Goal: Task Accomplishment & Management: Complete application form

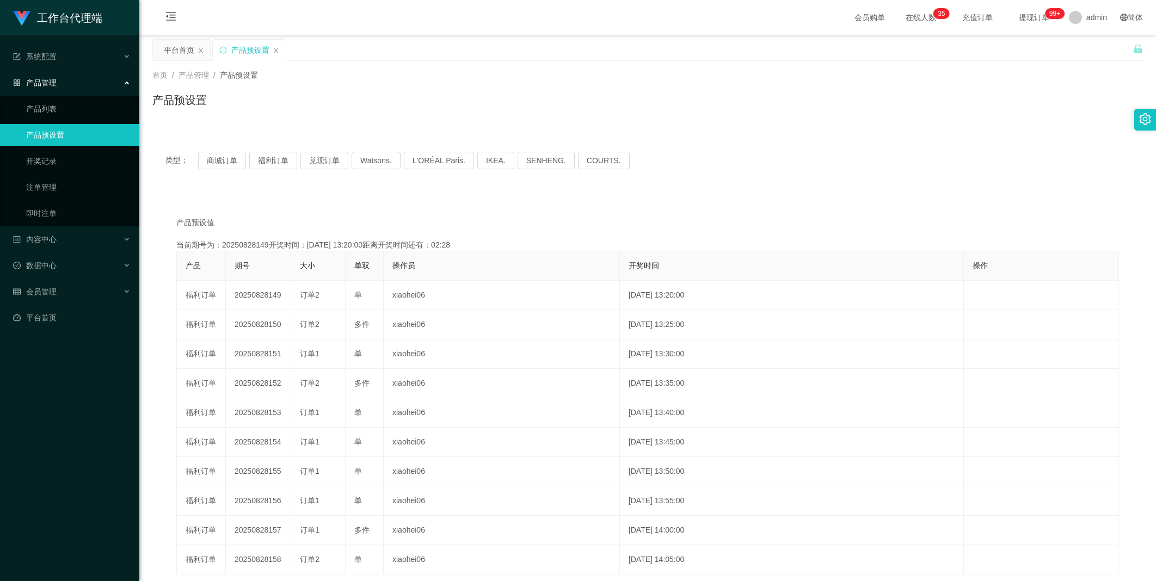
click at [269, 158] on button "福利订单" at bounding box center [273, 160] width 48 height 17
click at [267, 159] on button "福利订单" at bounding box center [273, 160] width 48 height 17
drag, startPoint x: 39, startPoint y: 314, endPoint x: 45, endPoint y: 304, distance: 11.8
click at [39, 313] on link "平台首页" at bounding box center [72, 318] width 118 height 22
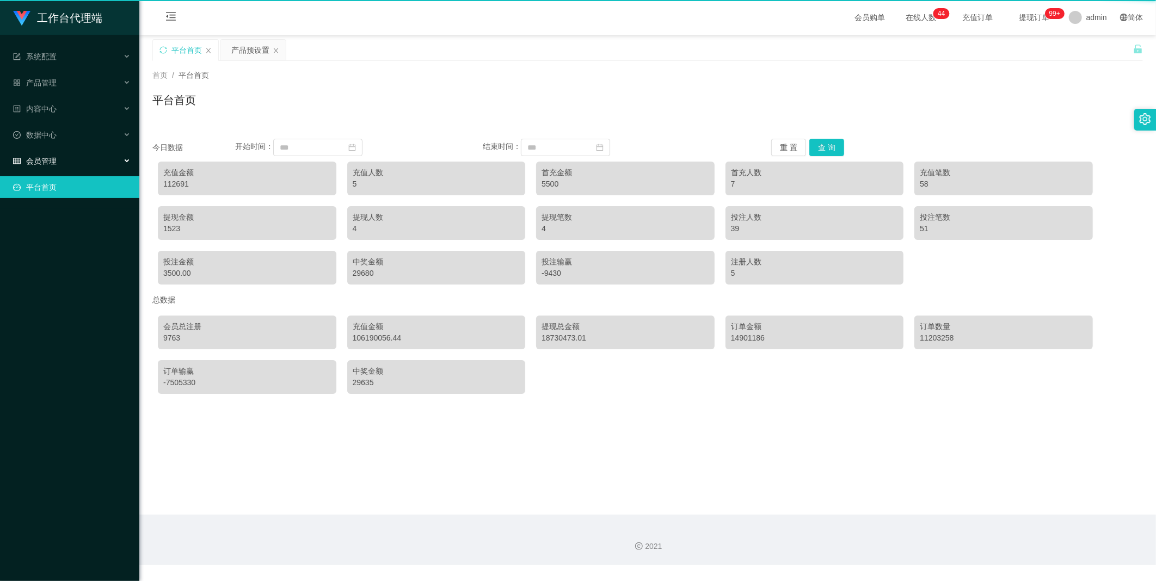
click at [50, 292] on div "工作台代理端 系统配置 产品管理 产品列表 产品预设置 开奖记录 注单管理 即时注单 内容中心 数据中心 会员管理 平台首页" at bounding box center [69, 290] width 139 height 581
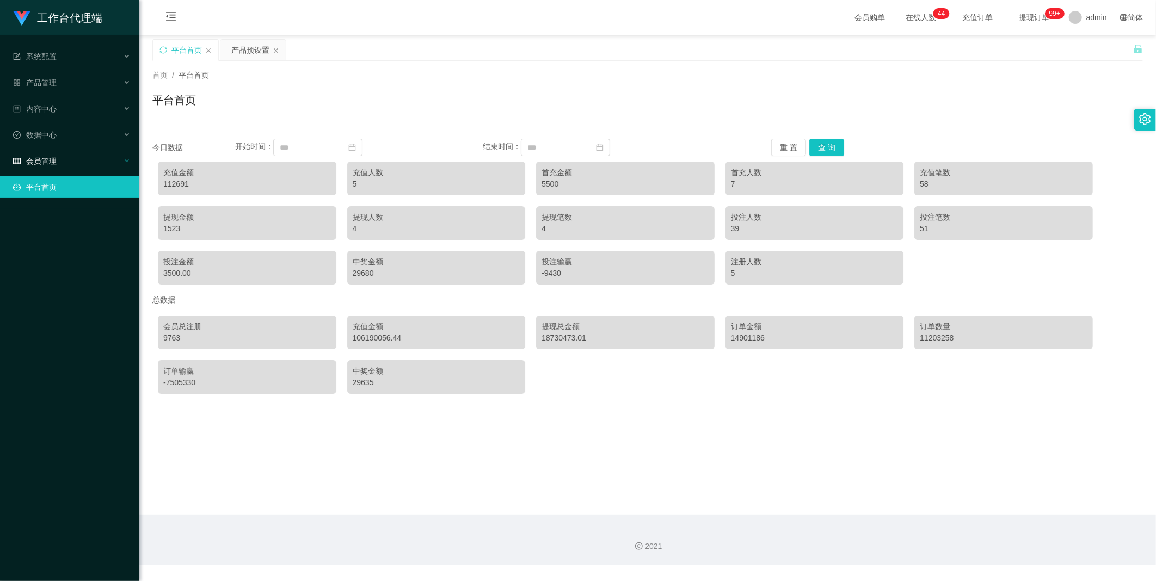
click at [54, 159] on span "会员管理" at bounding box center [35, 161] width 44 height 9
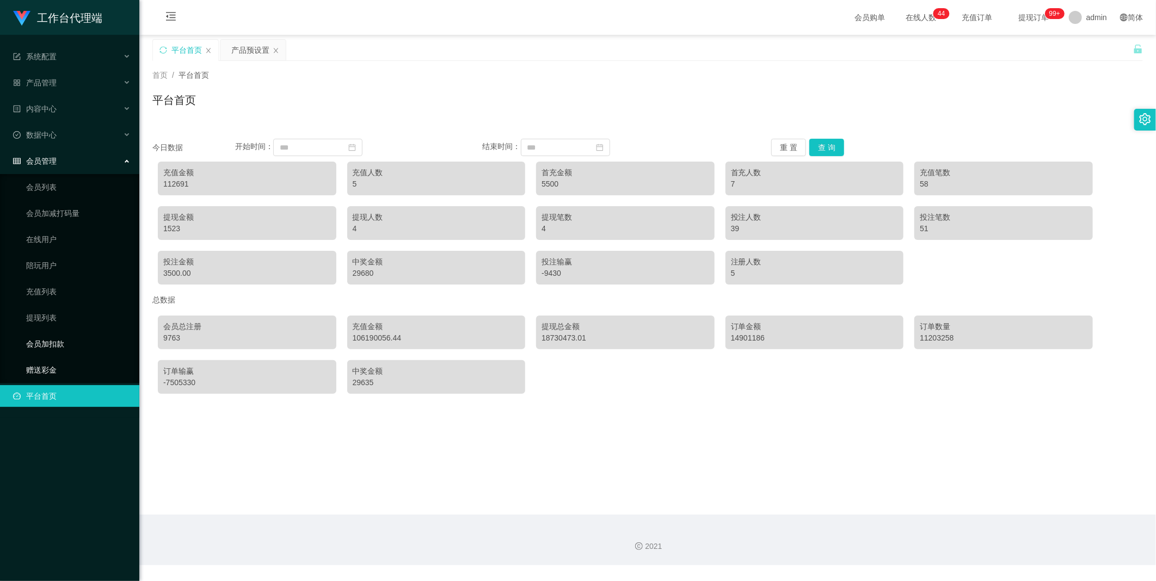
click at [50, 364] on link "赠送彩金" at bounding box center [78, 370] width 105 height 22
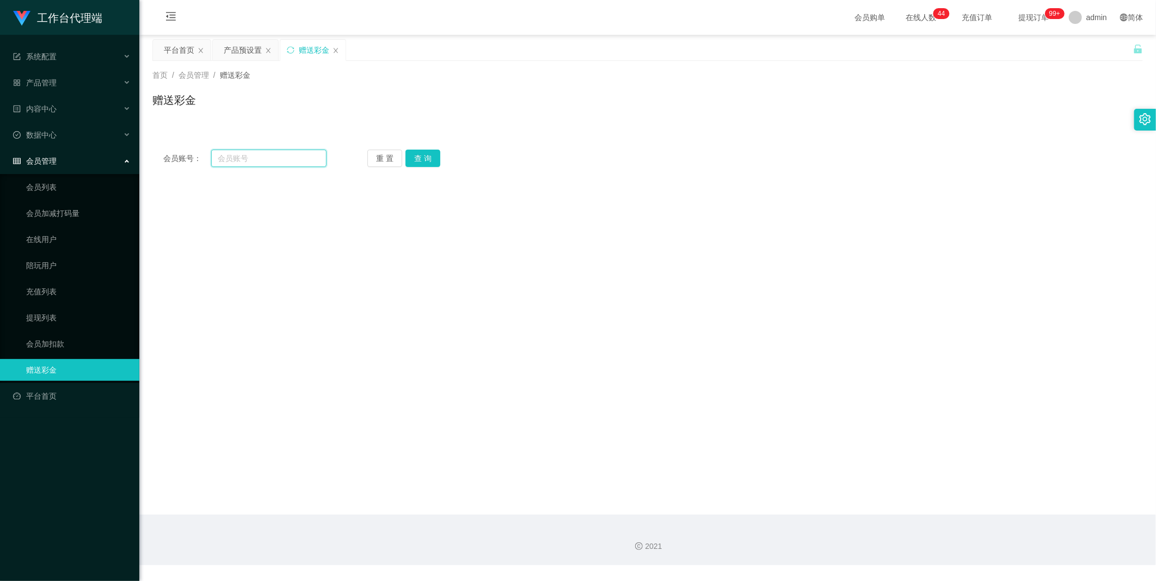
click at [307, 161] on input "text" at bounding box center [268, 158] width 115 height 17
paste input "Xiaolang"
type input "Xiaolang"
click at [432, 159] on button "查 询" at bounding box center [423, 158] width 35 height 17
click at [342, 317] on div at bounding box center [606, 328] width 578 height 22
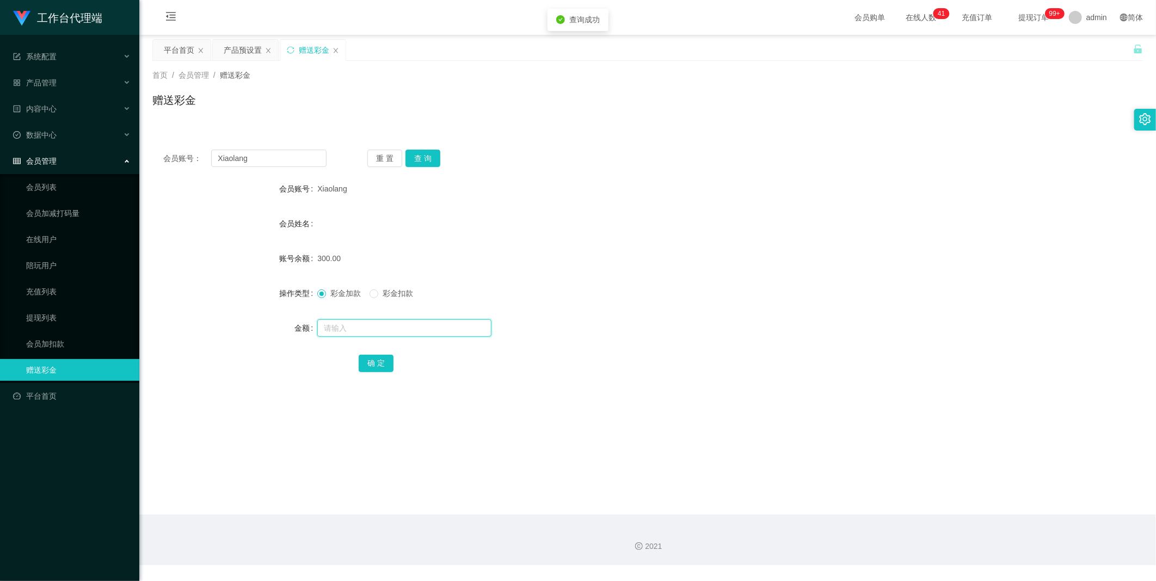
click at [351, 325] on input "text" at bounding box center [404, 328] width 174 height 17
type input "4"
type input "1500"
click at [387, 366] on button "确 定" at bounding box center [376, 363] width 35 height 17
click at [237, 63] on div "首页 / 会员管理 / 赠送彩金 / 赠送彩金" at bounding box center [647, 93] width 1017 height 65
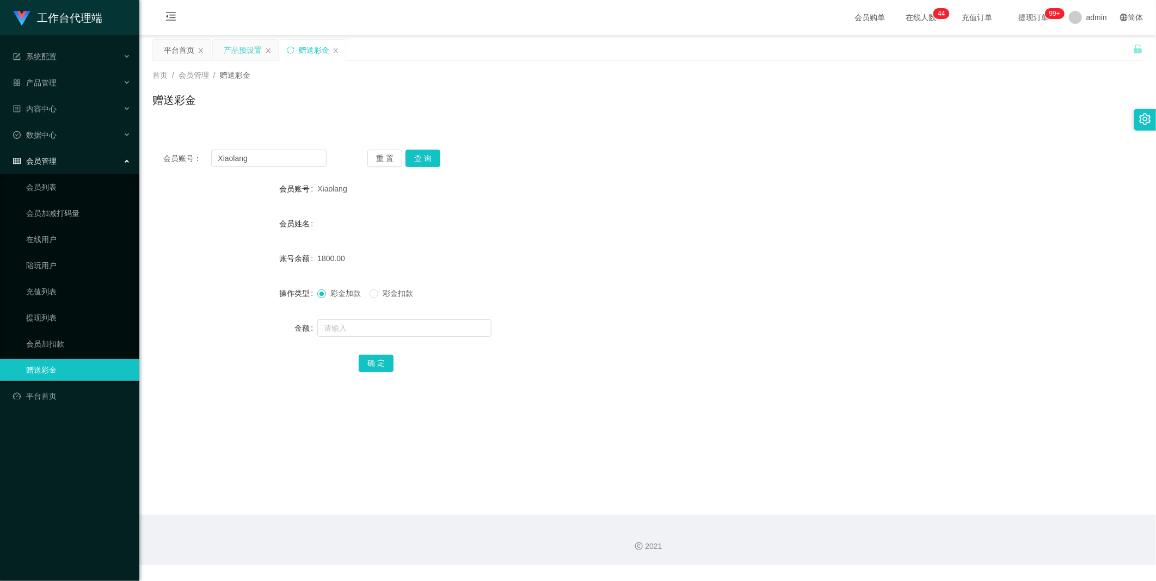
click at [244, 58] on div "产品预设置" at bounding box center [243, 50] width 38 height 21
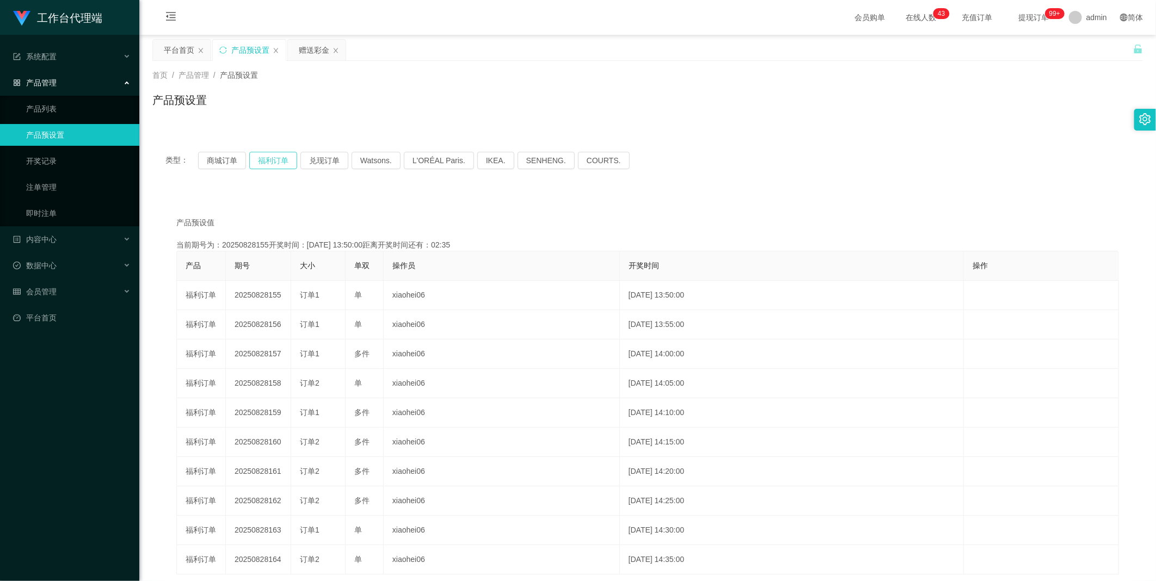
click at [271, 161] on button "福利订单" at bounding box center [273, 160] width 48 height 17
click at [272, 162] on button "福利订单" at bounding box center [273, 160] width 48 height 17
click at [313, 46] on div "赠送彩金" at bounding box center [314, 50] width 30 height 21
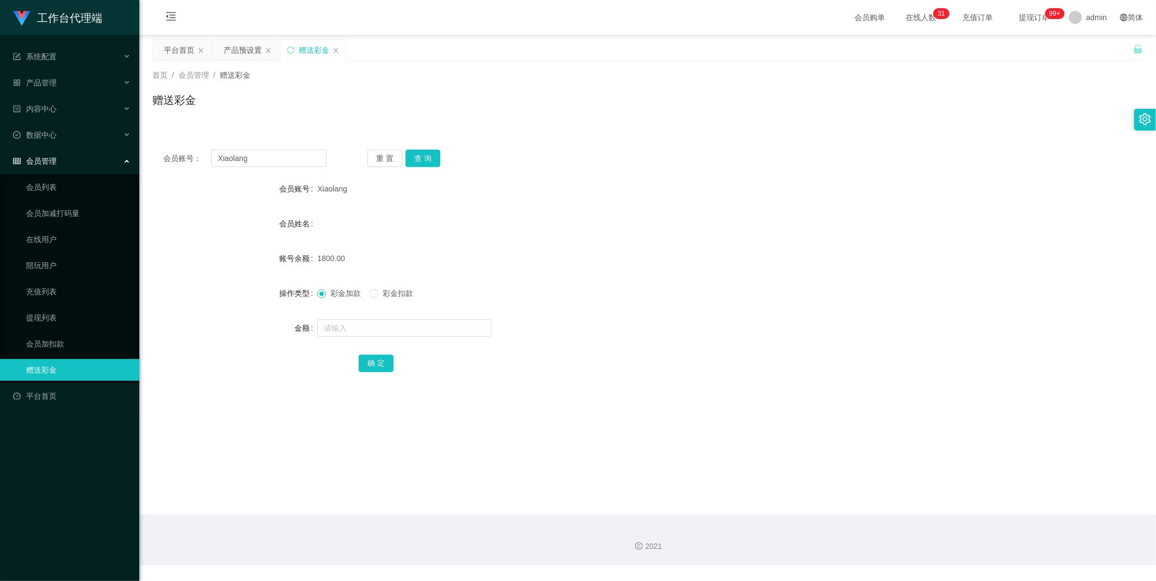
click at [262, 168] on div "会员账号： Xiaolang 重 置 查 询 会员账号 Xiaolang 会员姓名 账号余额 1800.00 操作类型 彩金加款 彩金扣款 金额 确 定" at bounding box center [647, 268] width 991 height 259
click at [263, 164] on input "Xiaolang" at bounding box center [268, 158] width 115 height 17
paste input "81909973"
type input "81909973"
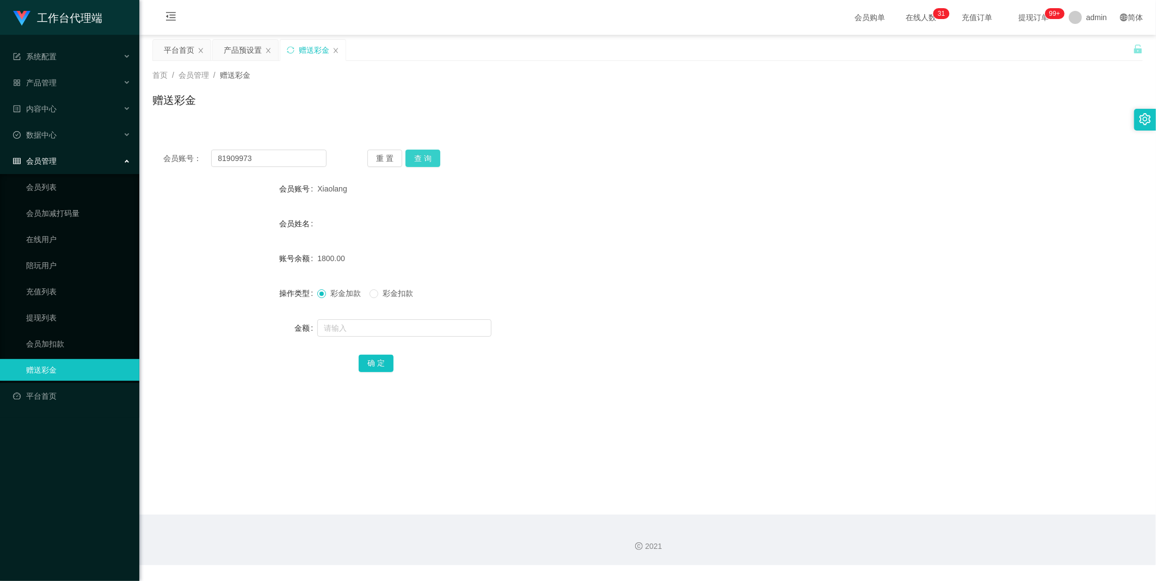
click at [416, 158] on button "查 询" at bounding box center [423, 158] width 35 height 17
click at [376, 357] on button "确 定" at bounding box center [376, 363] width 35 height 17
click at [364, 328] on input "text" at bounding box center [404, 328] width 174 height 17
type input "400"
click at [383, 365] on button "确 定" at bounding box center [376, 363] width 35 height 17
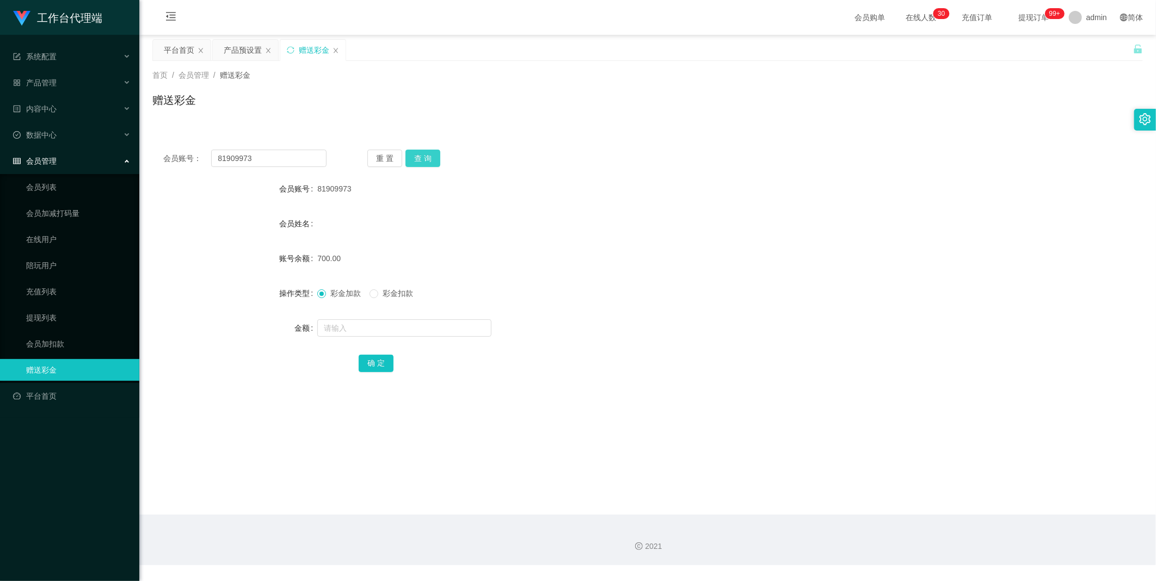
click at [418, 158] on button "查 询" at bounding box center [423, 158] width 35 height 17
click at [422, 159] on button "查 询" at bounding box center [423, 158] width 35 height 17
click at [422, 156] on button "查 询" at bounding box center [429, 158] width 47 height 17
click at [378, 374] on div "会员账号： 81909973 重 置 查 询 会员账号 81909973 会员姓名 账号余额 700.00 操作类型 彩金加款 彩金扣款 金额 确 定" at bounding box center [647, 268] width 991 height 259
click at [381, 363] on button "确 定" at bounding box center [376, 363] width 35 height 17
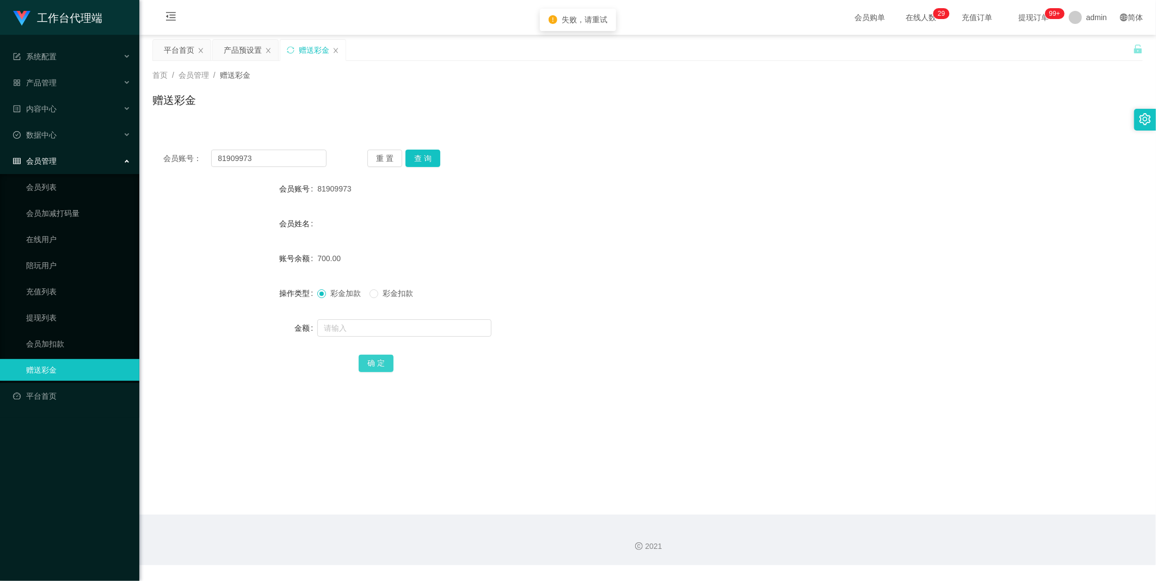
drag, startPoint x: 379, startPoint y: 363, endPoint x: 376, endPoint y: 372, distance: 10.0
click at [382, 361] on button "确 定" at bounding box center [376, 363] width 35 height 17
